Goal: Navigation & Orientation: Find specific page/section

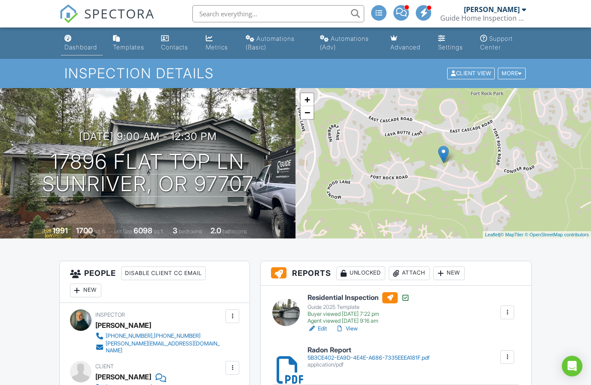
click at [80, 46] on div "Dashboard" at bounding box center [80, 46] width 33 height 7
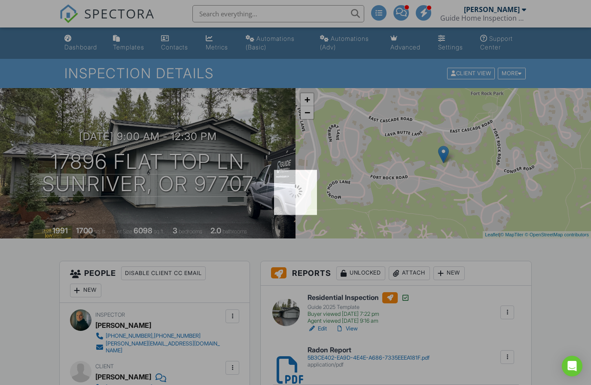
click at [74, 44] on div at bounding box center [295, 192] width 591 height 385
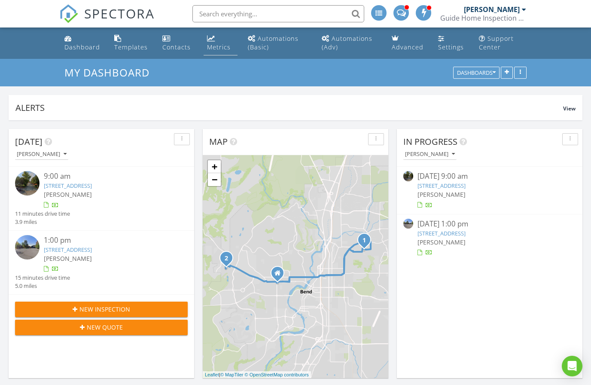
click at [216, 42] on link "Metrics" at bounding box center [221, 43] width 34 height 24
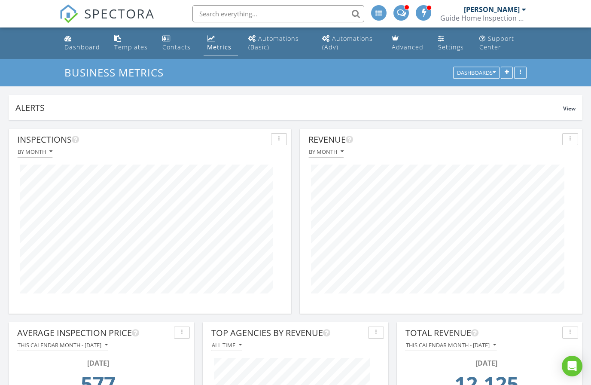
click at [496, 297] on div at bounding box center [441, 229] width 274 height 143
click at [78, 45] on div "Dashboard" at bounding box center [82, 47] width 36 height 8
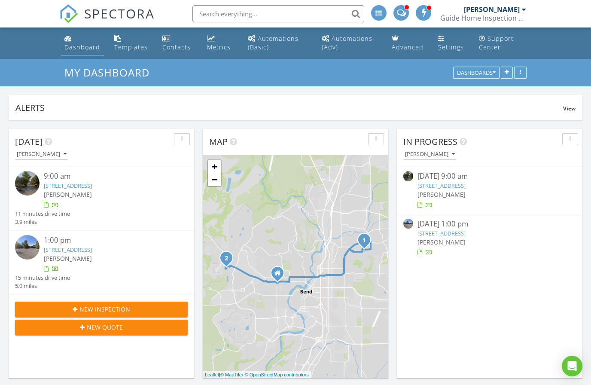
click at [77, 41] on link "Dashboard" at bounding box center [82, 43] width 43 height 24
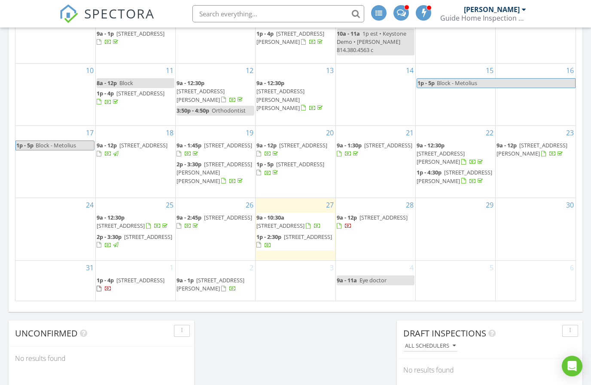
scroll to position [490, 0]
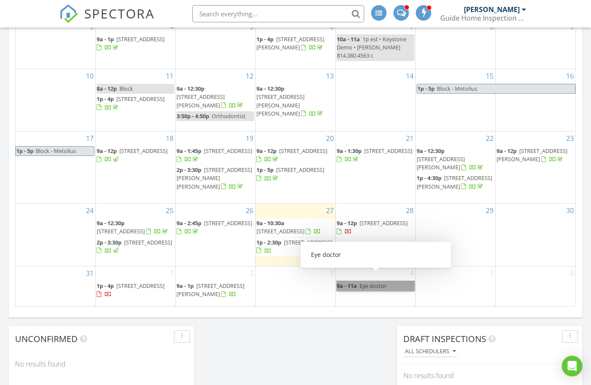
click at [359, 281] on link "9a - 11a Eye doctor" at bounding box center [376, 286] width 78 height 10
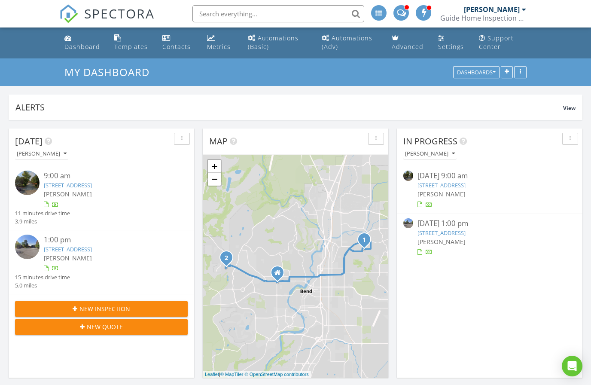
scroll to position [0, 0]
